Goal: Task Accomplishment & Management: Use online tool/utility

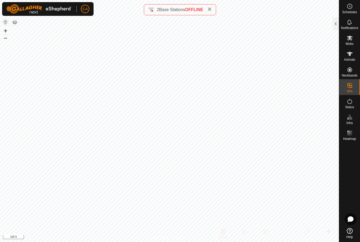
click at [336, 23] on div at bounding box center [336, 23] width 6 height 13
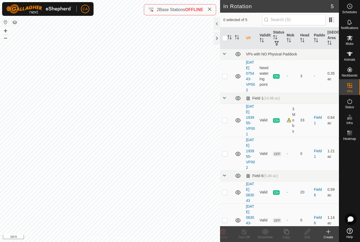
click at [226, 156] on p-checkbox at bounding box center [224, 153] width 5 height 4
checkbox input "true"
click at [305, 237] on div "Edit" at bounding box center [307, 237] width 21 height 5
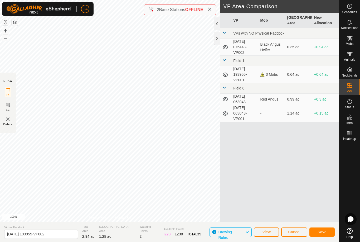
click at [321, 232] on span "Save" at bounding box center [322, 232] width 9 height 4
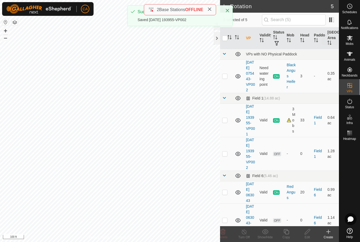
click at [350, 41] on icon at bounding box center [350, 38] width 6 height 6
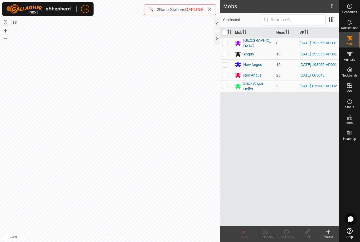
click at [226, 52] on p-checkbox at bounding box center [224, 54] width 5 height 4
checkbox input "true"
click at [227, 45] on p-checkbox at bounding box center [224, 43] width 5 height 4
checkbox input "true"
click at [224, 66] on p-checkbox at bounding box center [224, 65] width 5 height 4
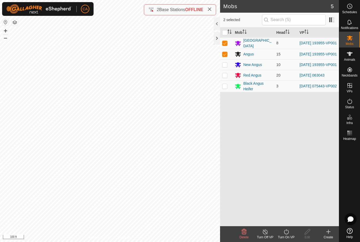
checkbox input "true"
click at [287, 236] on div "Turn On VP" at bounding box center [286, 237] width 21 height 5
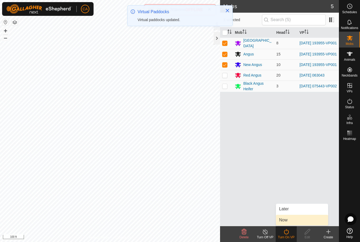
click at [300, 223] on link "Now" at bounding box center [302, 220] width 52 height 11
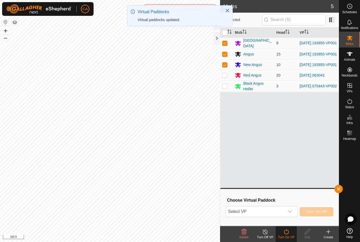
click at [277, 214] on span "Select VP" at bounding box center [255, 211] width 59 height 11
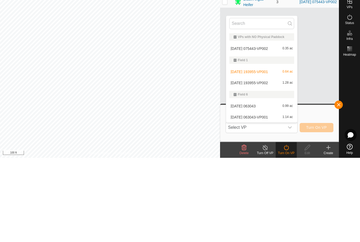
click at [267, 164] on div "[DATE] 193955-VP002 1.28 ac" at bounding box center [261, 167] width 65 height 6
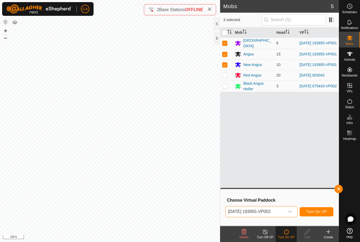
click at [320, 215] on button "Turn On VP" at bounding box center [317, 211] width 34 height 9
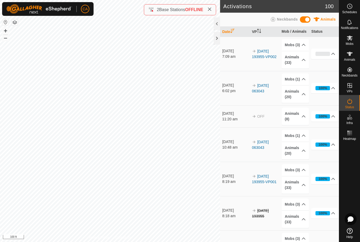
click at [219, 38] on div at bounding box center [217, 38] width 6 height 13
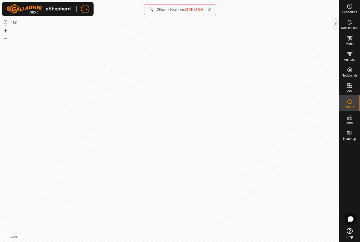
click at [212, 12] on span at bounding box center [210, 10] width 4 height 6
